Goal: Transaction & Acquisition: Book appointment/travel/reservation

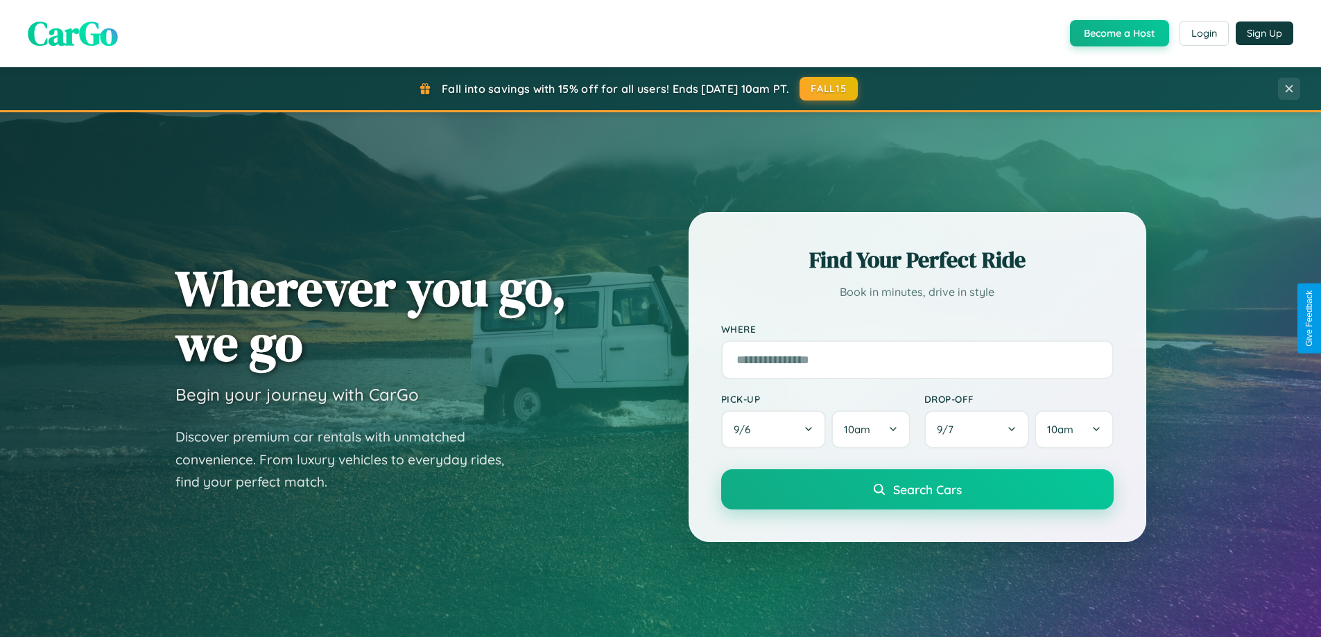
scroll to position [598, 0]
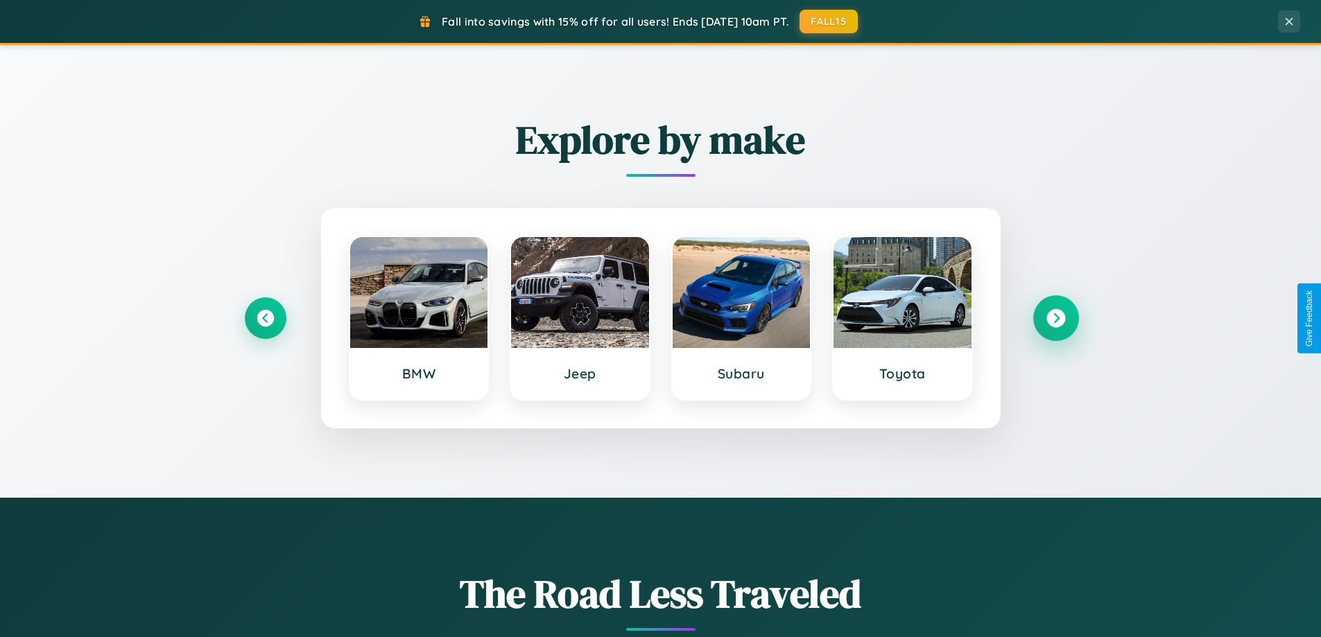
click at [1055, 318] on icon at bounding box center [1055, 318] width 19 height 19
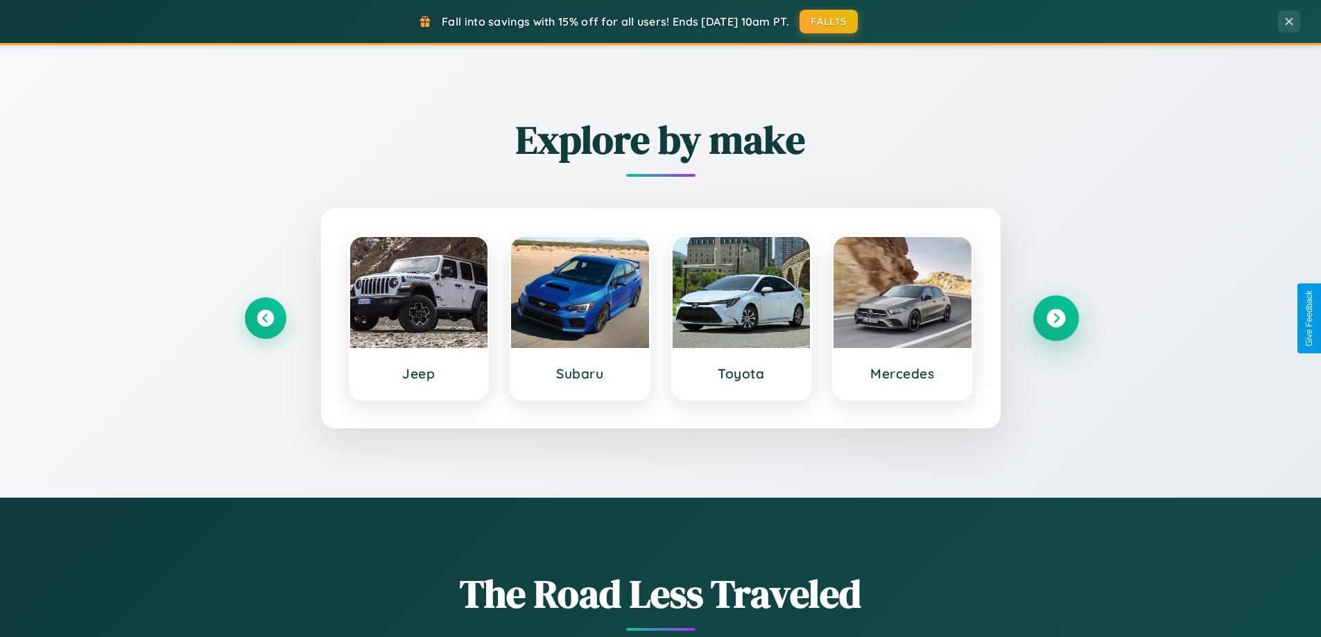
click at [1055, 318] on icon at bounding box center [1055, 318] width 19 height 19
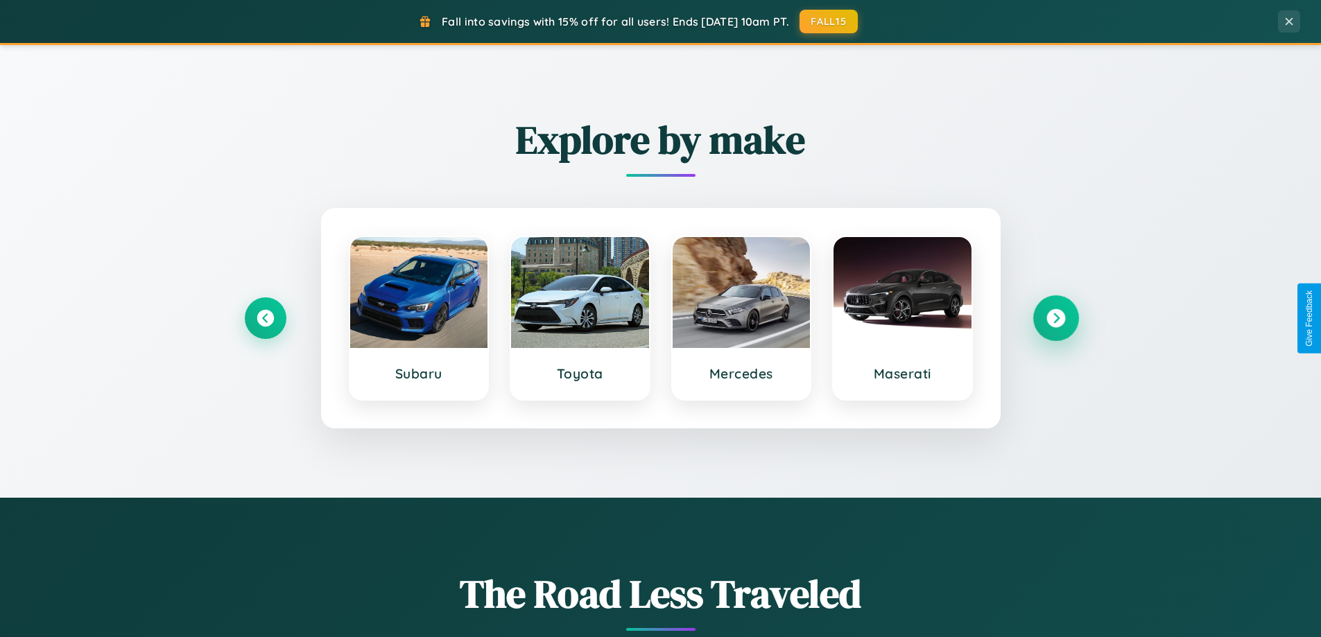
click at [1055, 318] on icon at bounding box center [1055, 318] width 19 height 19
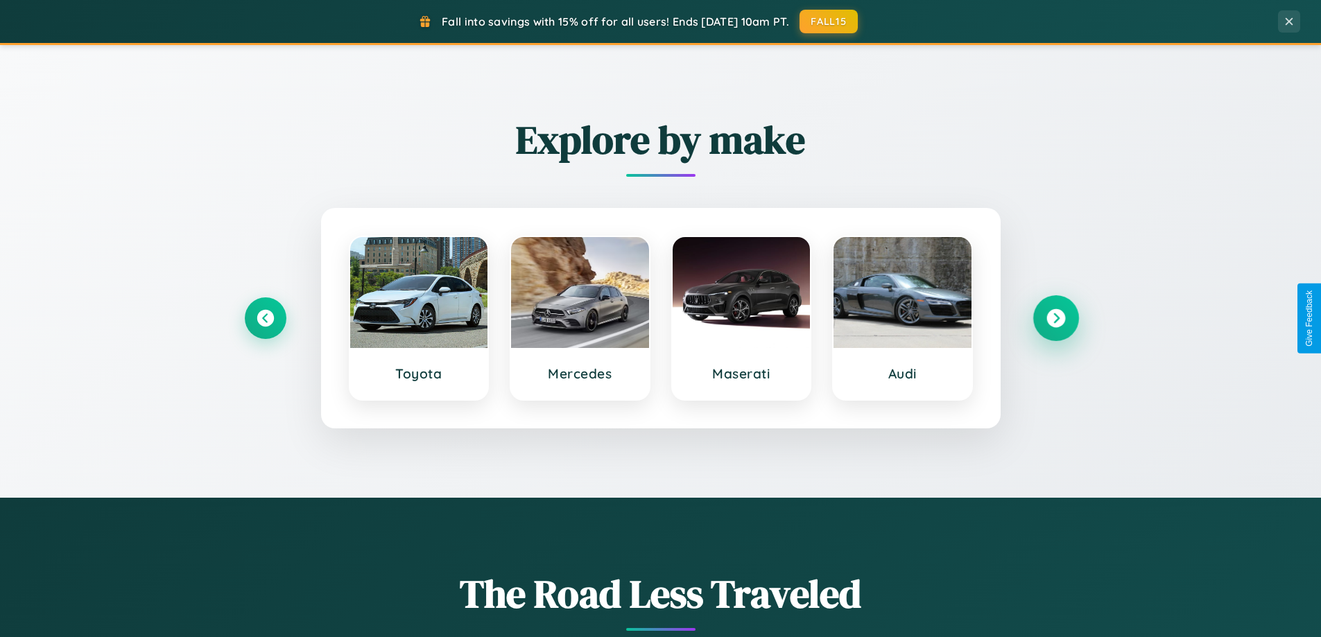
click at [1055, 318] on icon at bounding box center [1055, 318] width 19 height 19
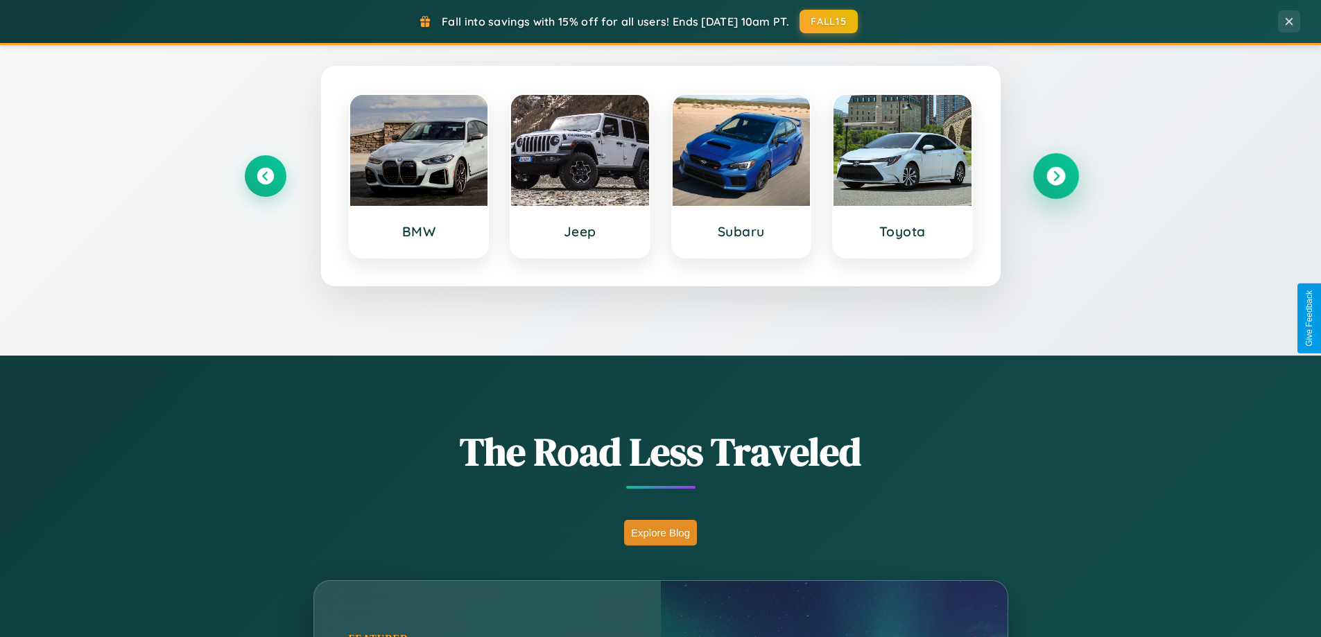
scroll to position [954, 0]
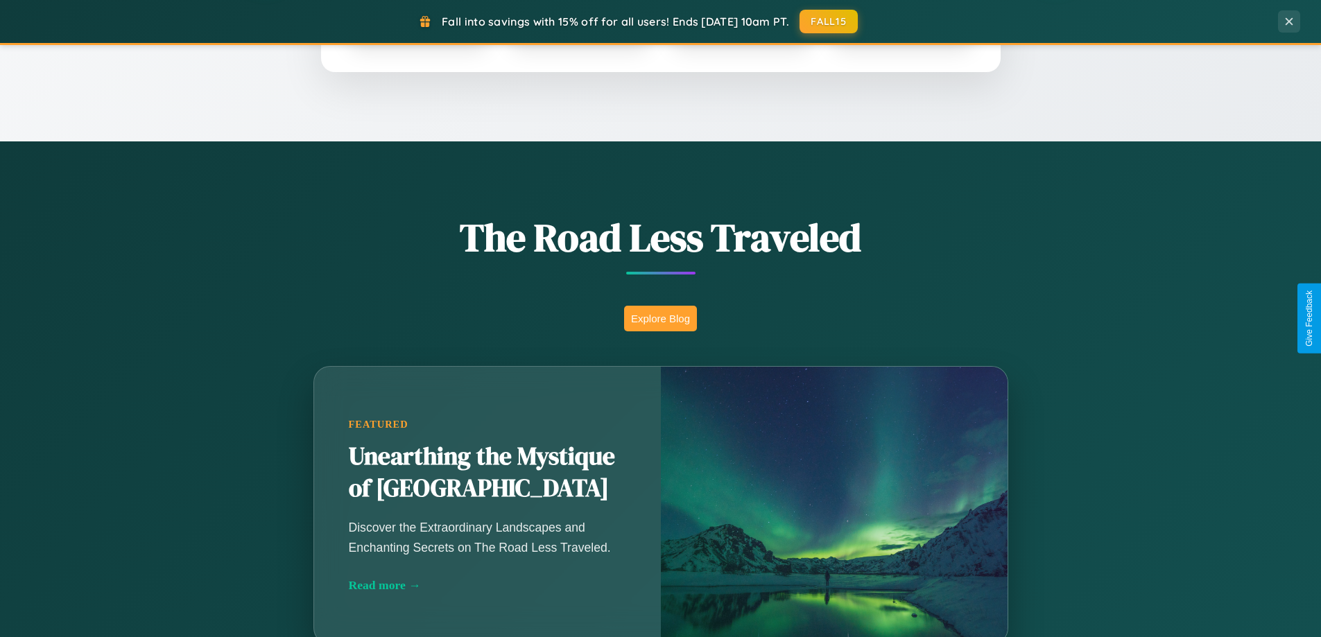
click at [660, 318] on button "Explore Blog" at bounding box center [660, 319] width 73 height 26
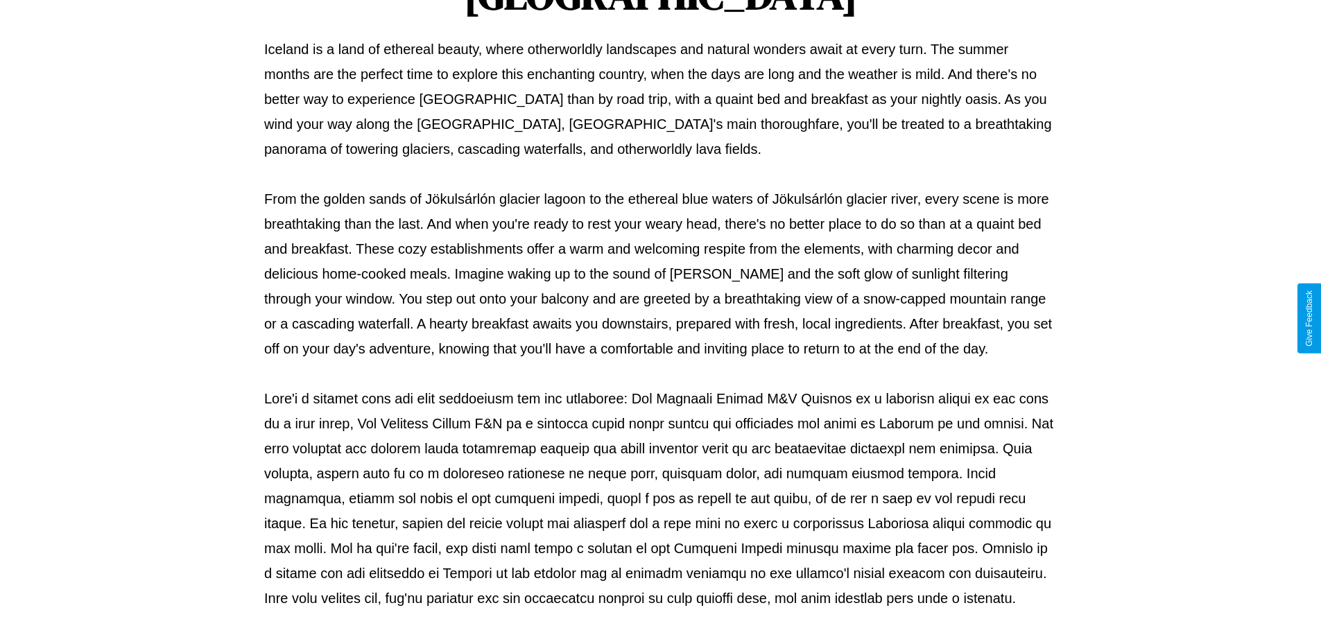
scroll to position [449, 0]
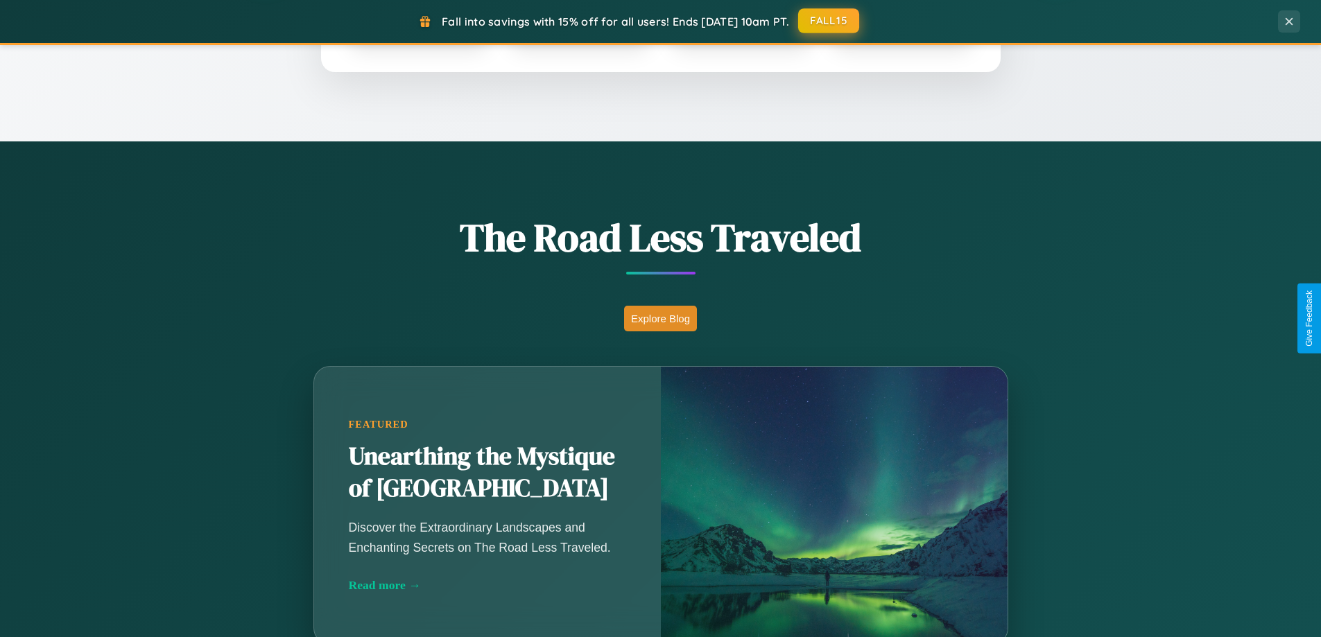
click at [829, 21] on button "FALL15" at bounding box center [828, 20] width 61 height 25
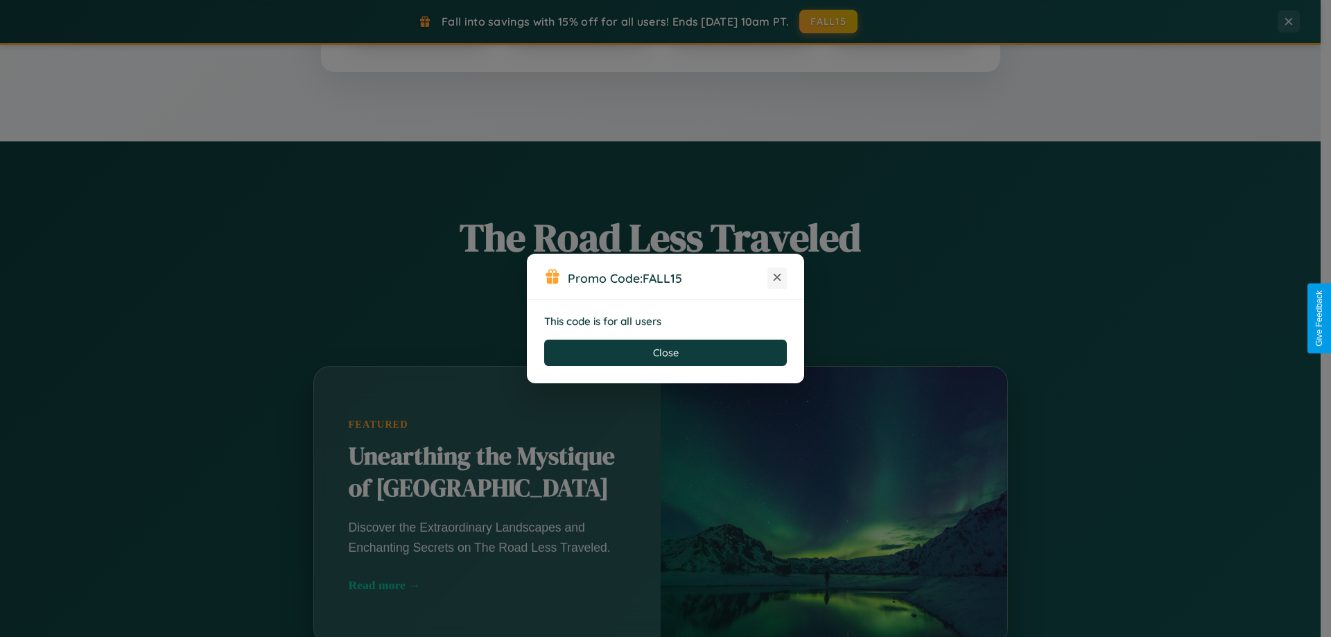
click at [777, 278] on icon at bounding box center [777, 277] width 14 height 14
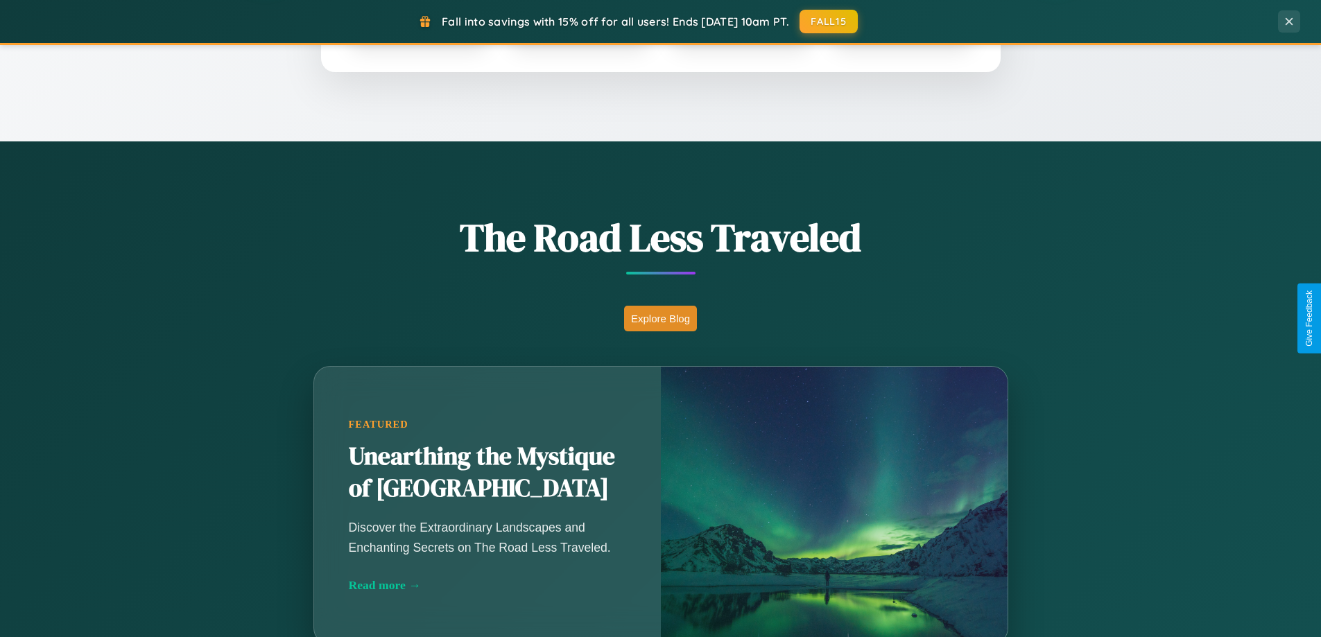
scroll to position [598, 0]
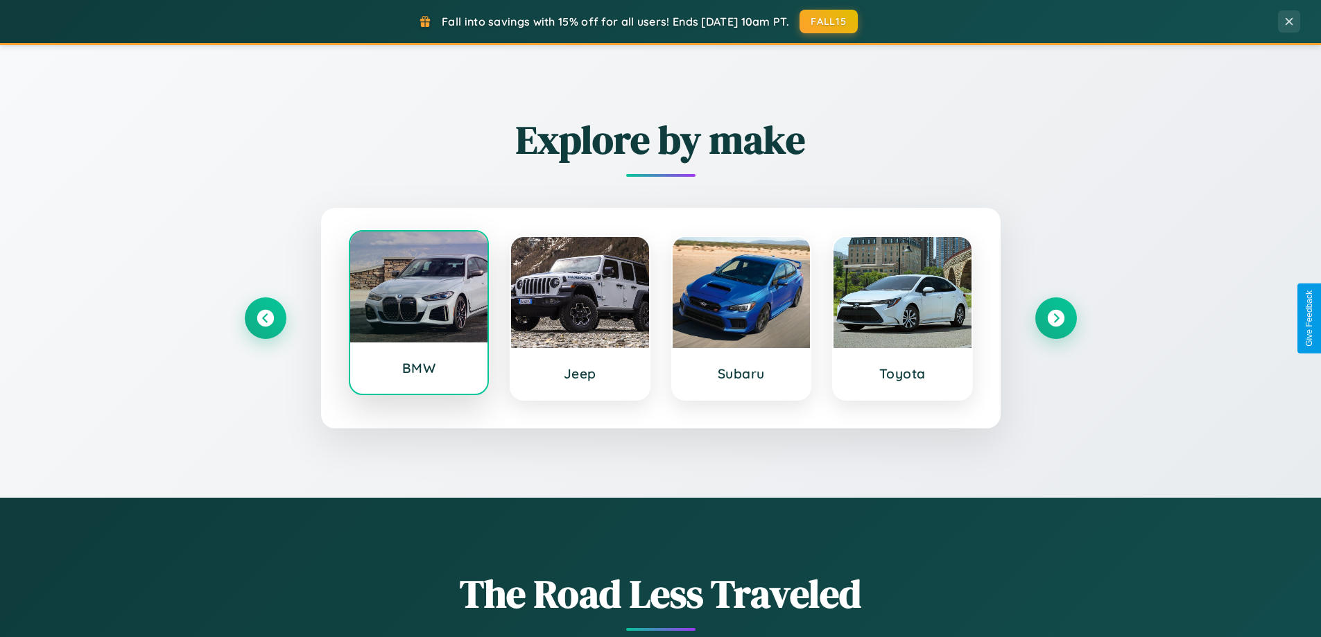
click at [418, 314] on div at bounding box center [419, 287] width 138 height 111
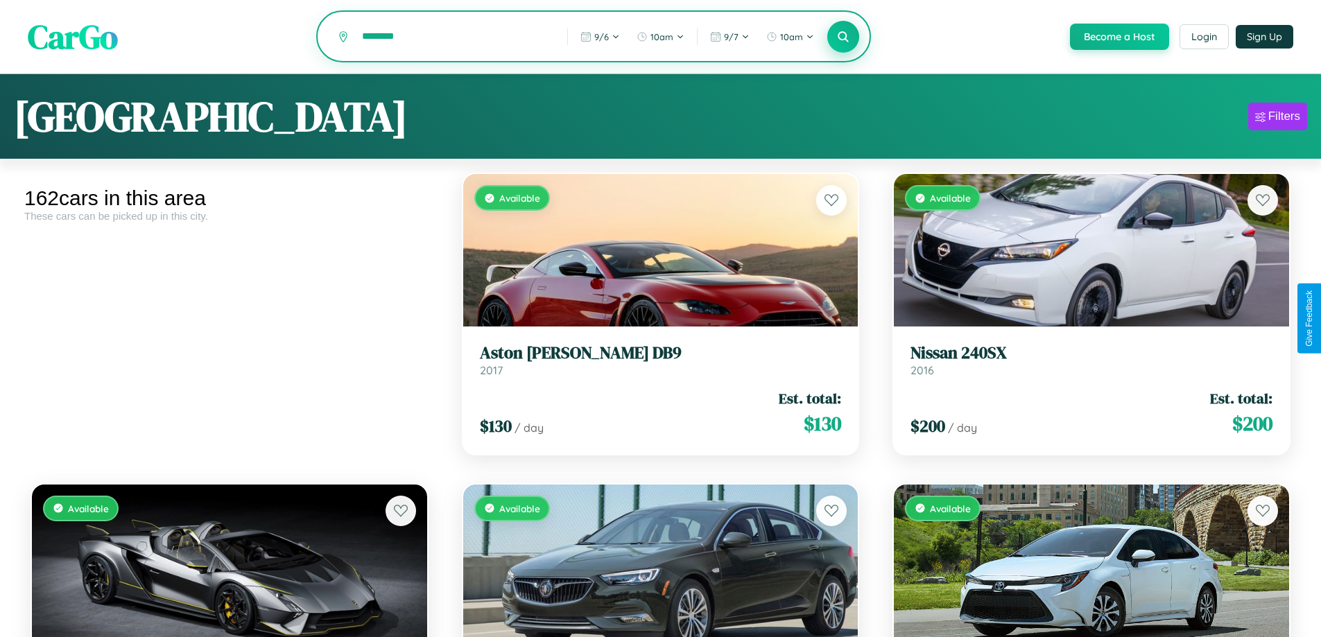
type input "********"
click at [842, 37] on icon at bounding box center [843, 36] width 13 height 13
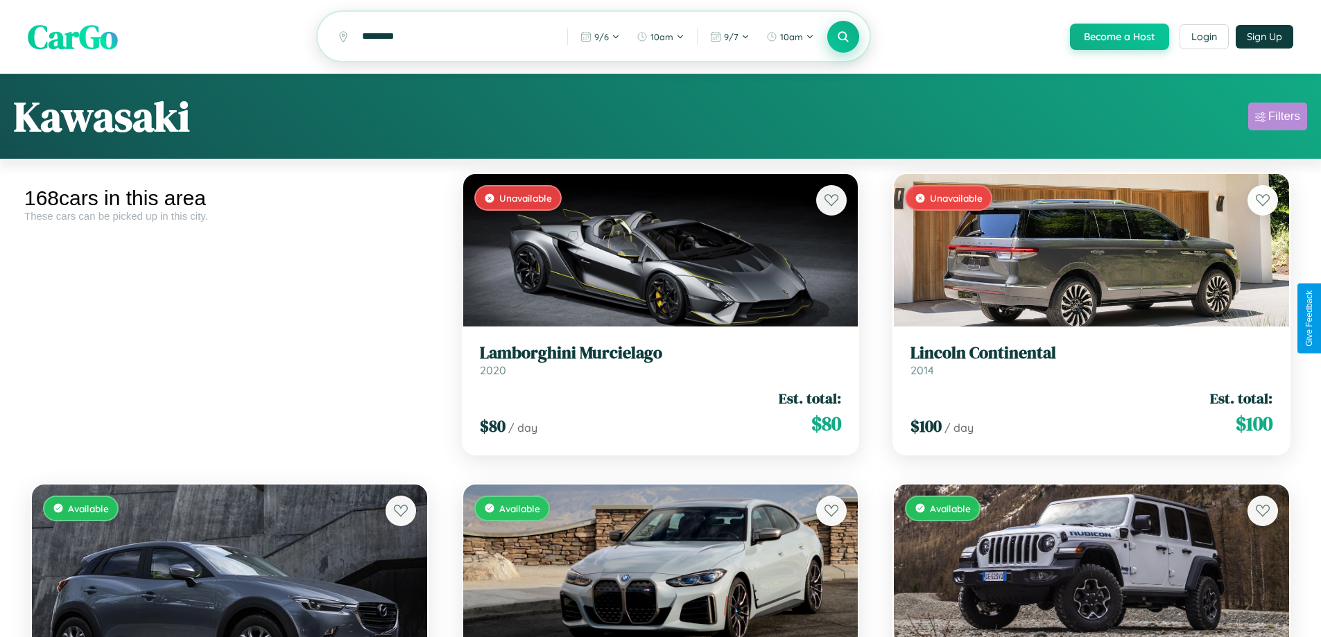
click at [1277, 119] on div "Filters" at bounding box center [1284, 117] width 32 height 14
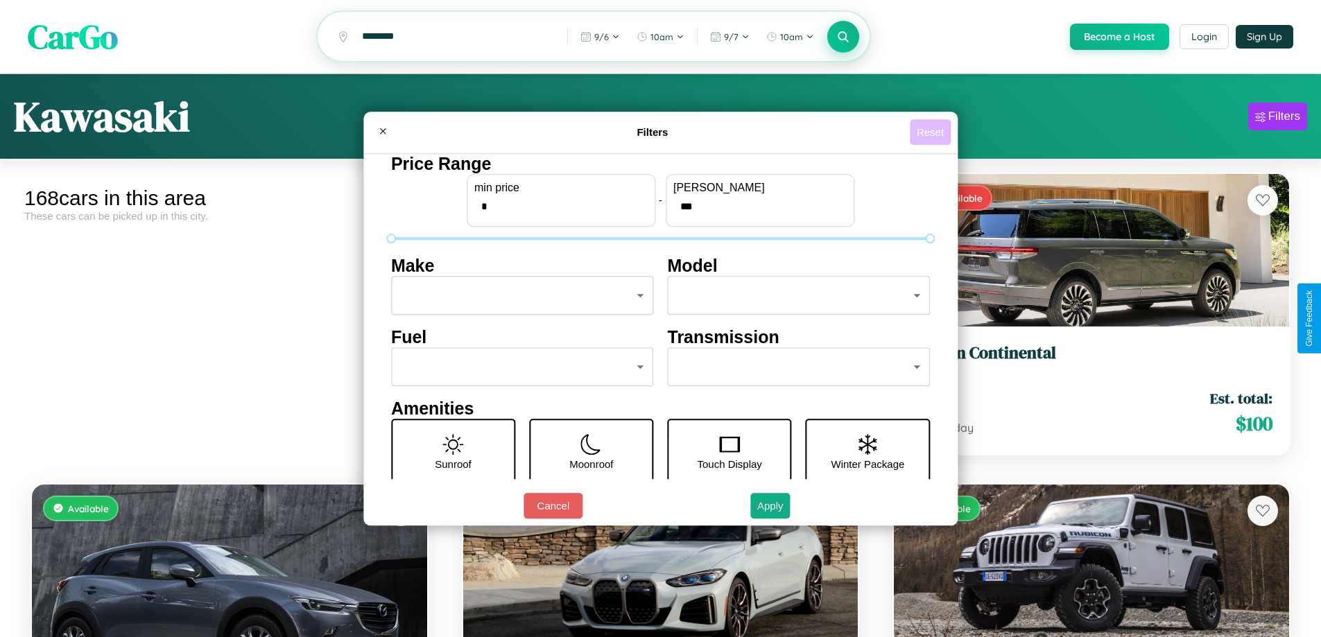
click at [932, 132] on button "Reset" at bounding box center [930, 132] width 41 height 26
